Goal: Check status

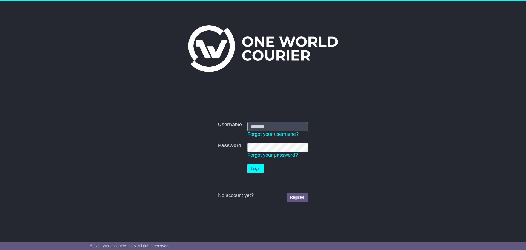
type input "**********"
click at [259, 170] on button "Login" at bounding box center [256, 169] width 16 height 10
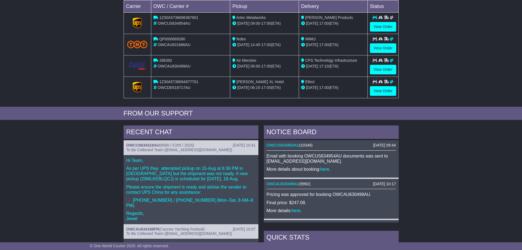
scroll to position [110, 0]
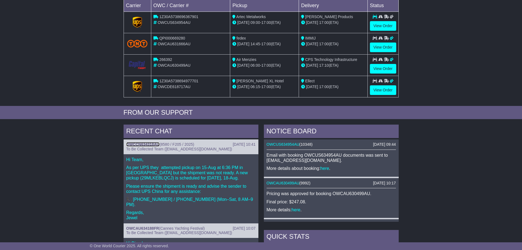
click at [149, 146] on link "OWCCN634318AU" at bounding box center [142, 144] width 33 height 4
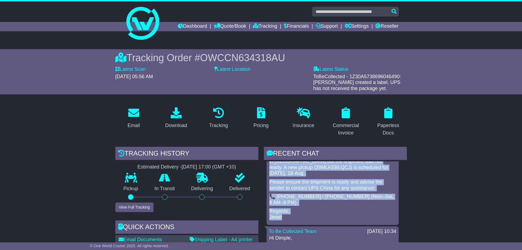
scroll to position [55, 0]
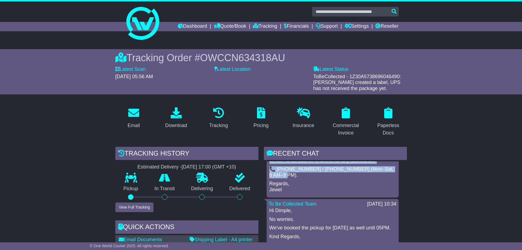
drag, startPoint x: 269, startPoint y: 183, endPoint x: 299, endPoint y: 170, distance: 32.5
click at [299, 170] on div "Hi Team, As per UPS they attempted pickup on 15-Aug at 6:36 PM in [GEOGRAPHIC_D…" at bounding box center [333, 155] width 128 height 76
copy div "As per UPS they attempted pickup on 15-Aug at 6:36 PM in [GEOGRAPHIC_DATA] but …"
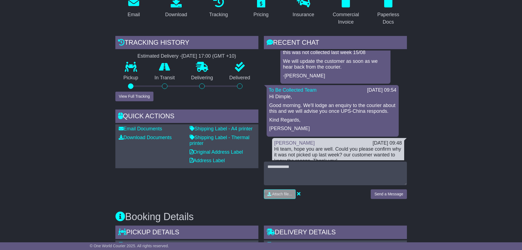
scroll to position [110, 0]
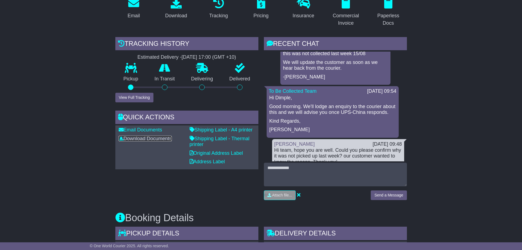
click at [135, 137] on link "Download Documents" at bounding box center [145, 138] width 53 height 5
